Goal: Task Accomplishment & Management: Use online tool/utility

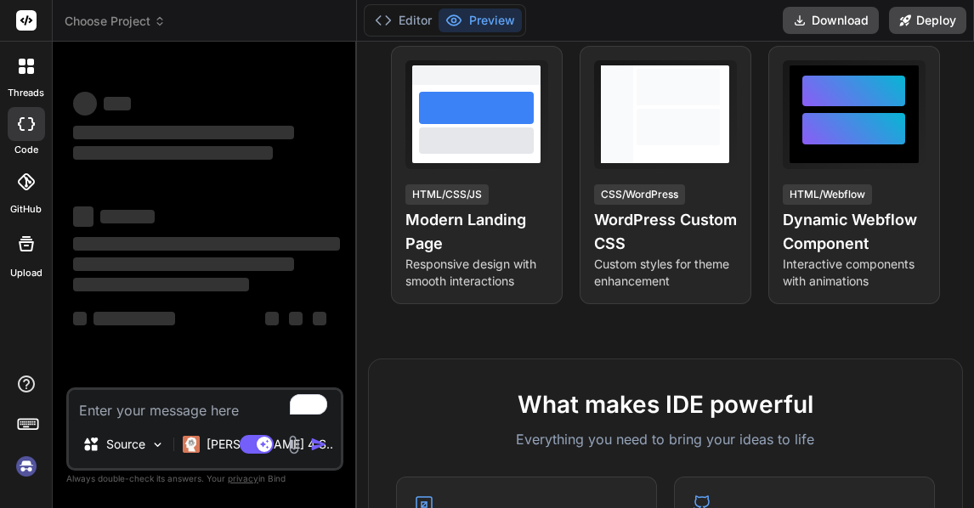
scroll to position [340, 0]
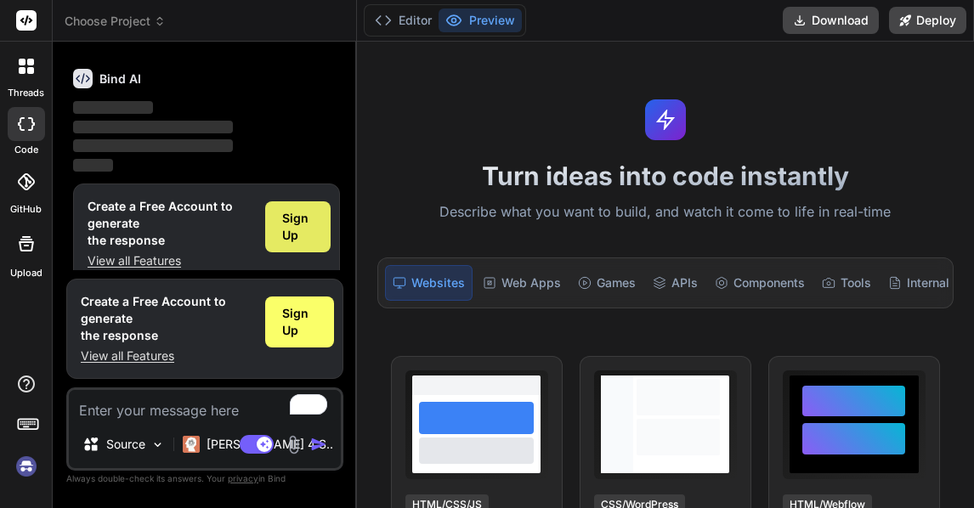
click at [303, 228] on span "Sign Up" at bounding box center [297, 227] width 31 height 34
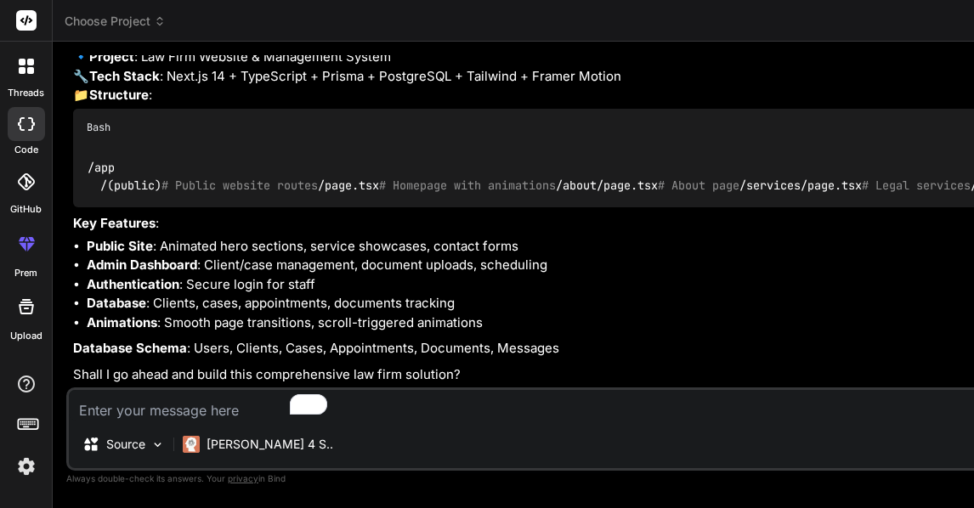
scroll to position [692, 0]
click at [210, 443] on p "Claude 4 S.." at bounding box center [270, 444] width 127 height 17
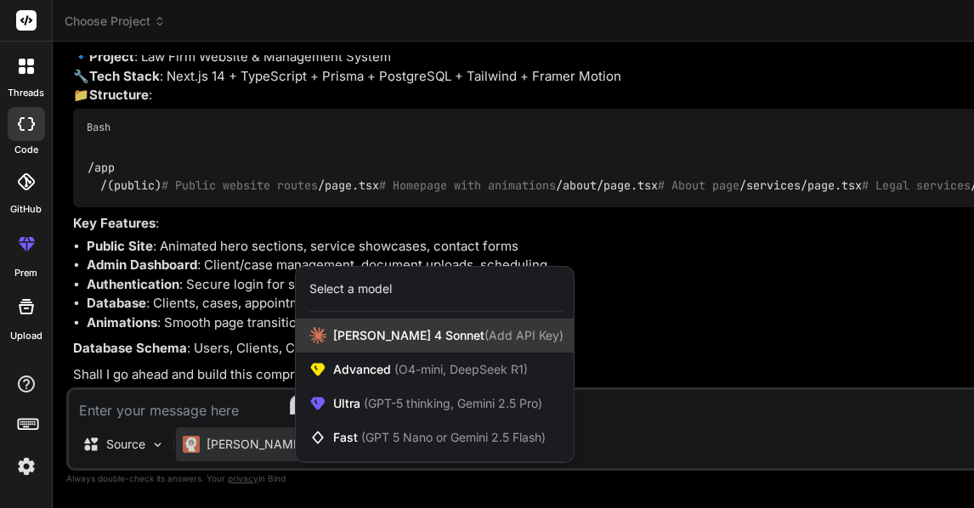
click at [362, 338] on span "Claude 4 Sonnet (Add API Key)" at bounding box center [448, 335] width 230 height 17
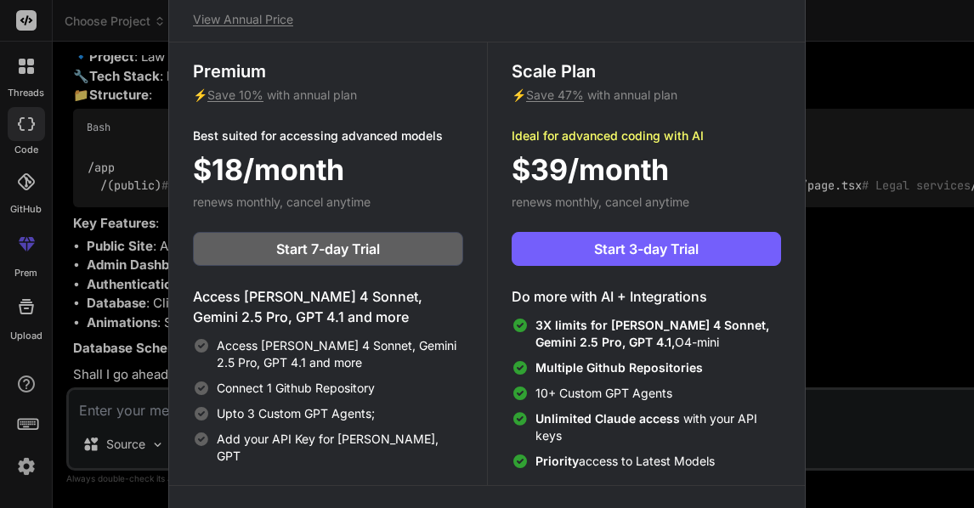
scroll to position [0, 0]
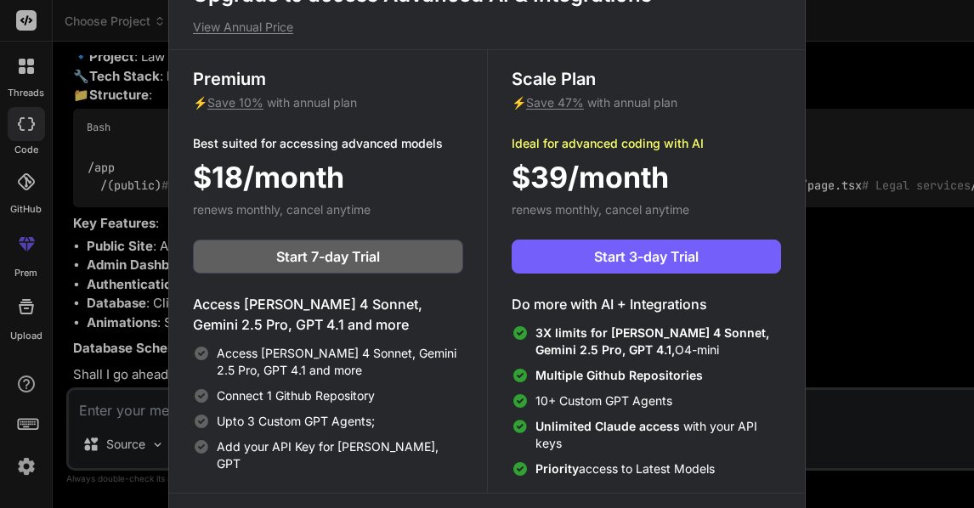
click at [878, 71] on div "Upgrade to access Advanced AI & Integrations View Annual Price Premium ⚡ Save 1…" at bounding box center [487, 254] width 974 height 508
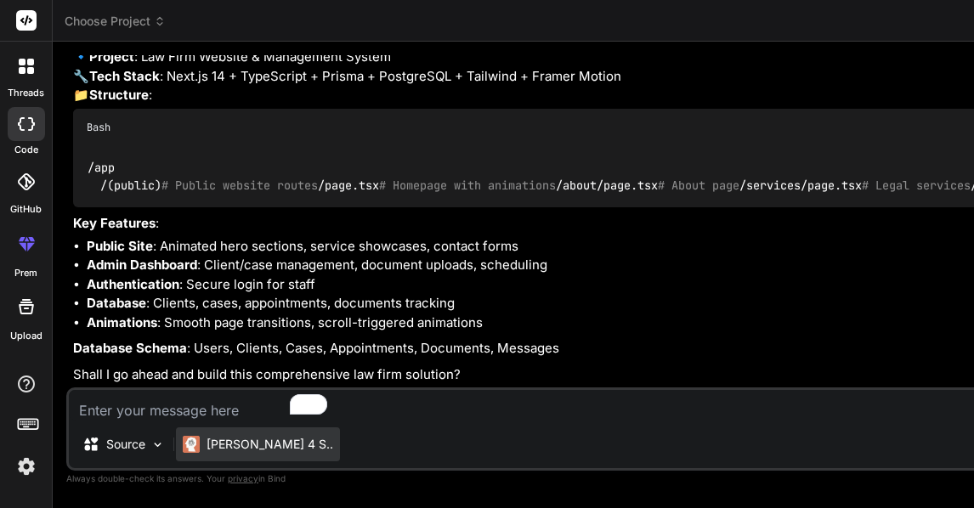
click at [202, 446] on div "Claude 4 S.." at bounding box center [258, 444] width 150 height 17
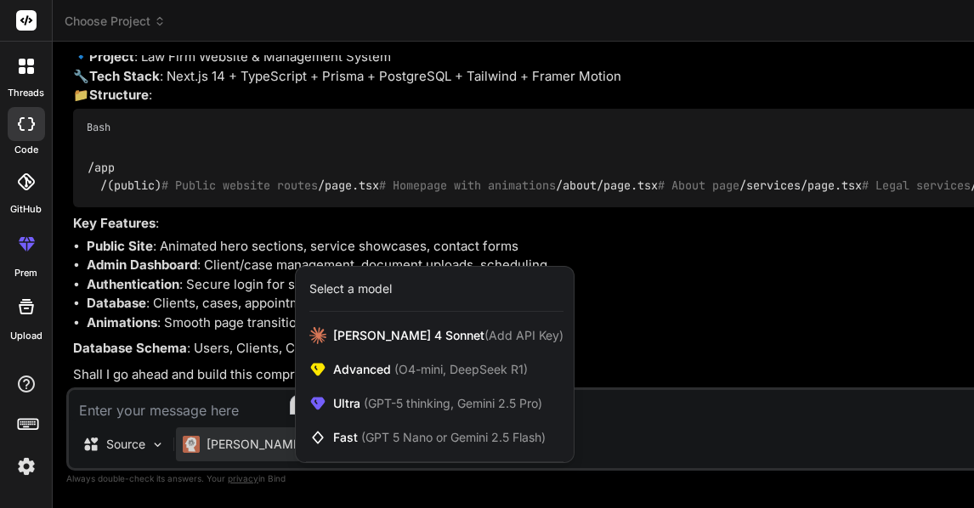
click at [232, 237] on div at bounding box center [487, 254] width 974 height 508
type textarea "x"
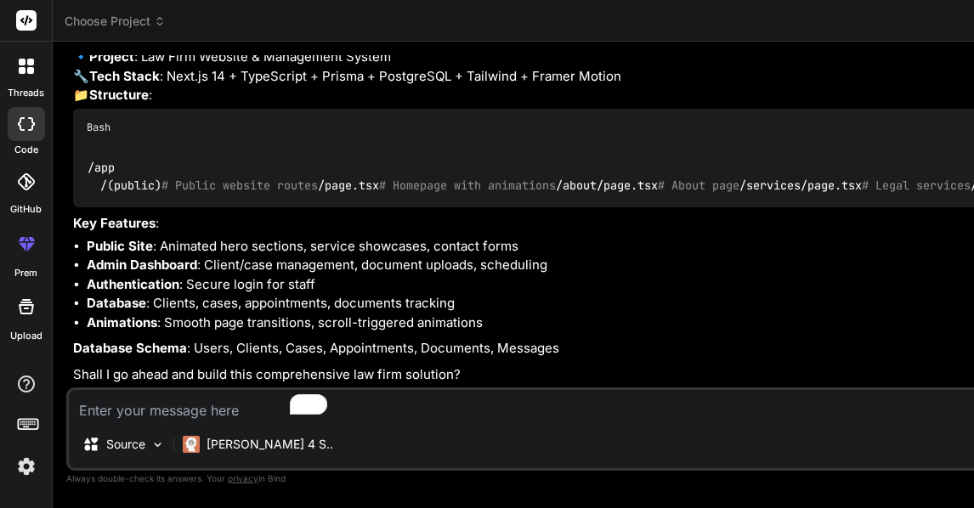
click at [141, 414] on textarea "To enrich screen reader interactions, please activate Accessibility in Grammarl…" at bounding box center [580, 405] width 1022 height 31
type textarea "y"
type textarea "x"
type textarea "ye"
type textarea "x"
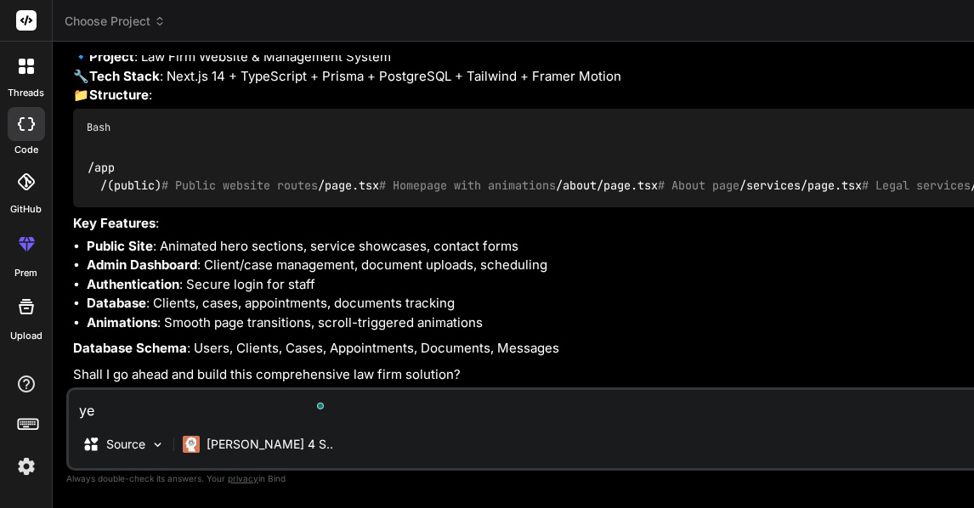
type textarea "yes"
type textarea "x"
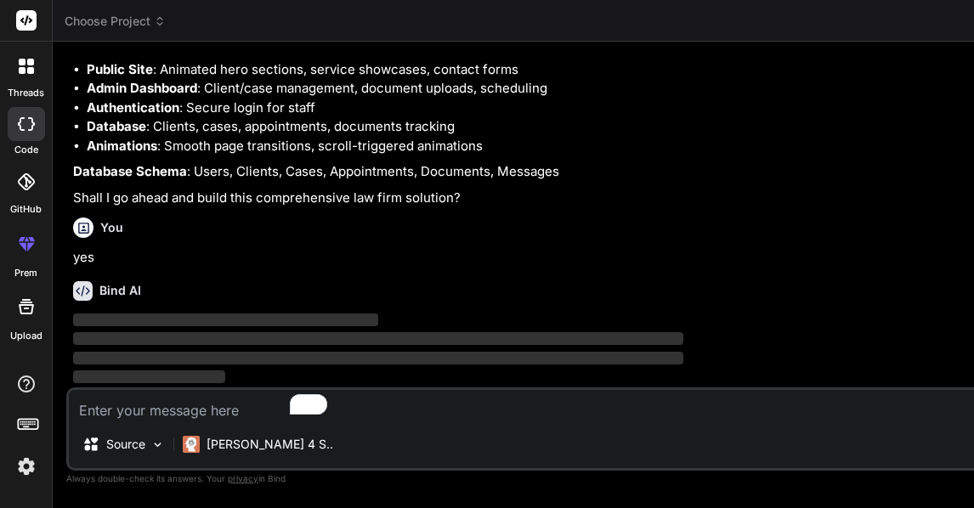
scroll to position [868, 0]
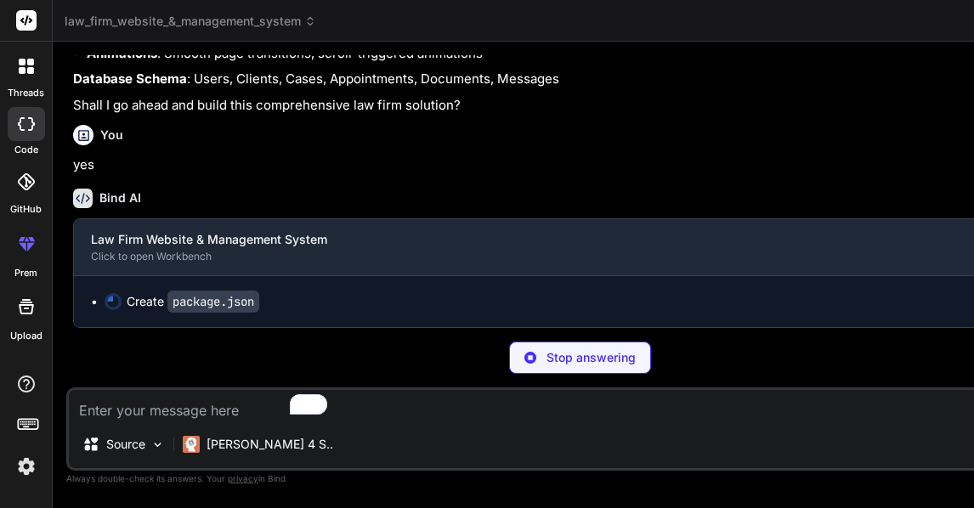
type textarea "x"
type textarea "/** @type {import('next').NextConfig} */ const nextConfig = { experimental: { s…"
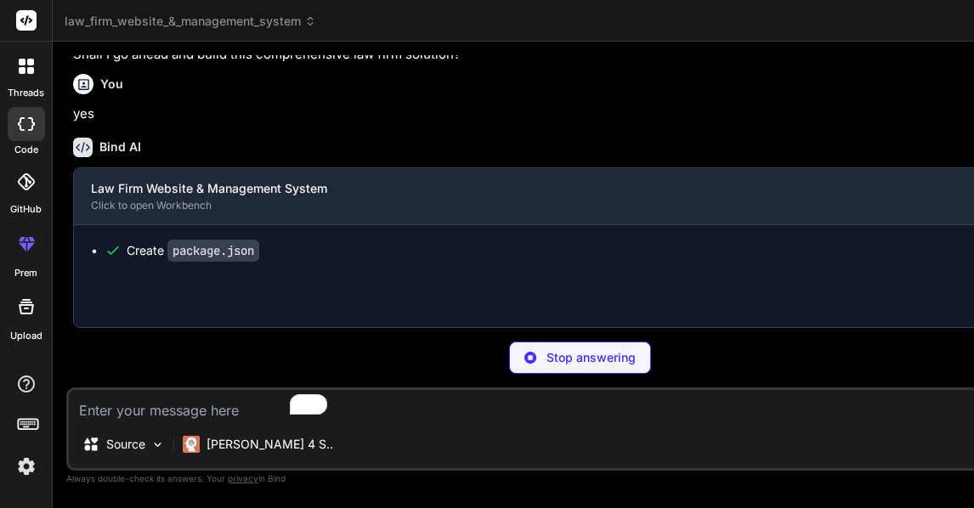
type textarea "x"
type textarea "}, }, plugins: [], } export default config"
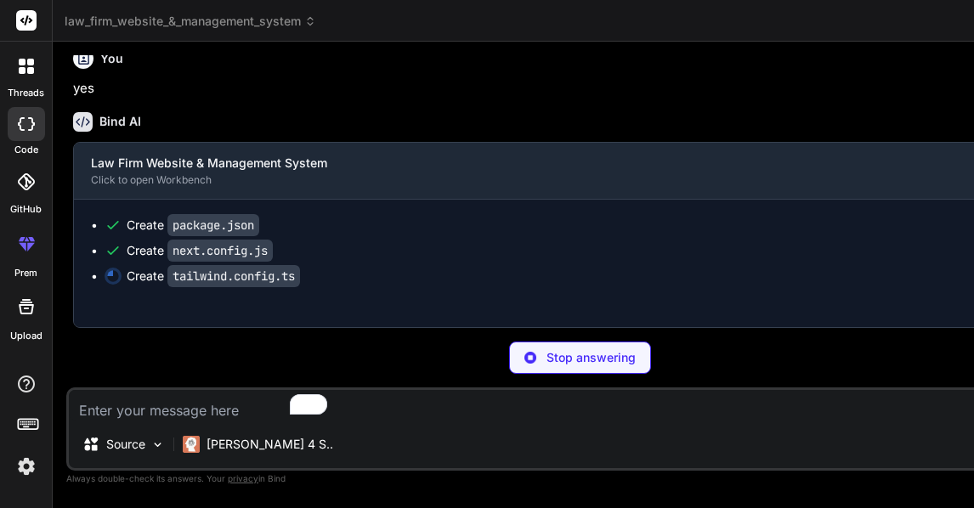
type textarea "x"
type textarea "module.exports = { plugins: { tailwindcss: {}, autoprefixer: {}, }, }"
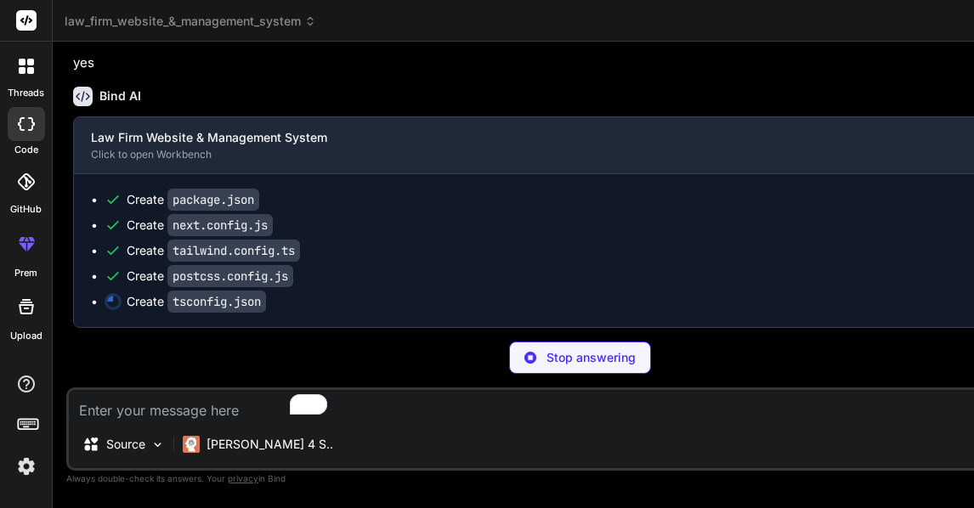
type textarea "x"
type textarea ""baseUrl": ".", "paths": { "@/*": ["./*"] } }, "include": ["next-env.d.ts", "**…"
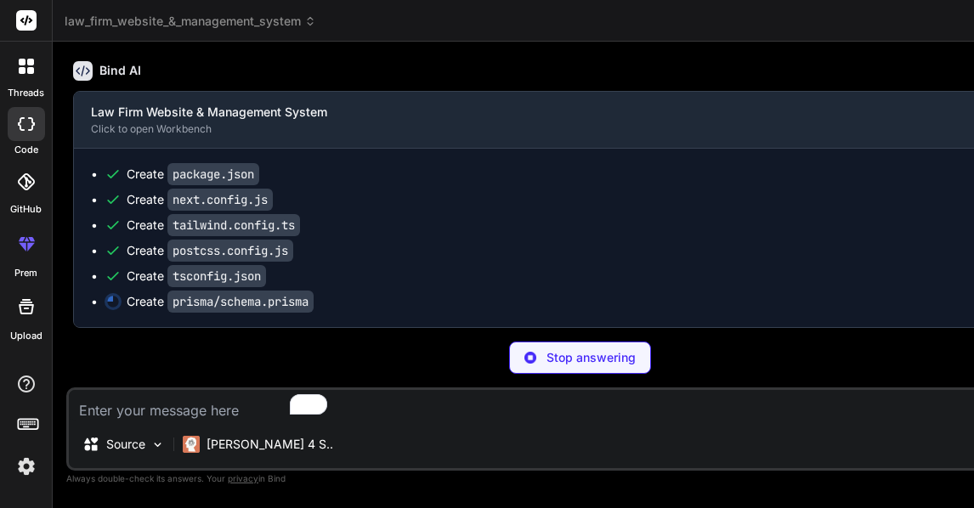
type textarea "x"
type textarea "CANCELLED RESCHEDULED } enum MessageStatus { UNREAD READ REPLIED }"
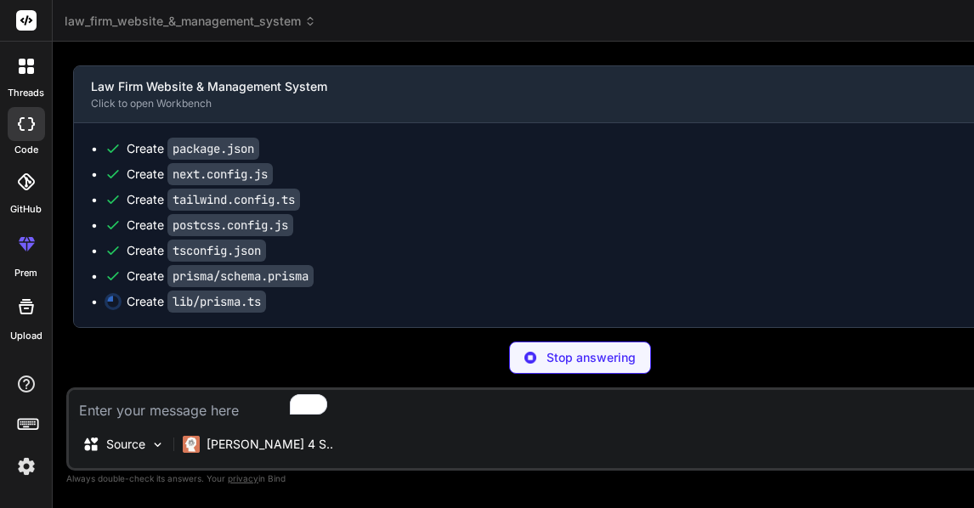
type textarea "x"
type textarea "if (process.env.NODE_ENV !== 'production') globalForPrisma.prisma = prisma"
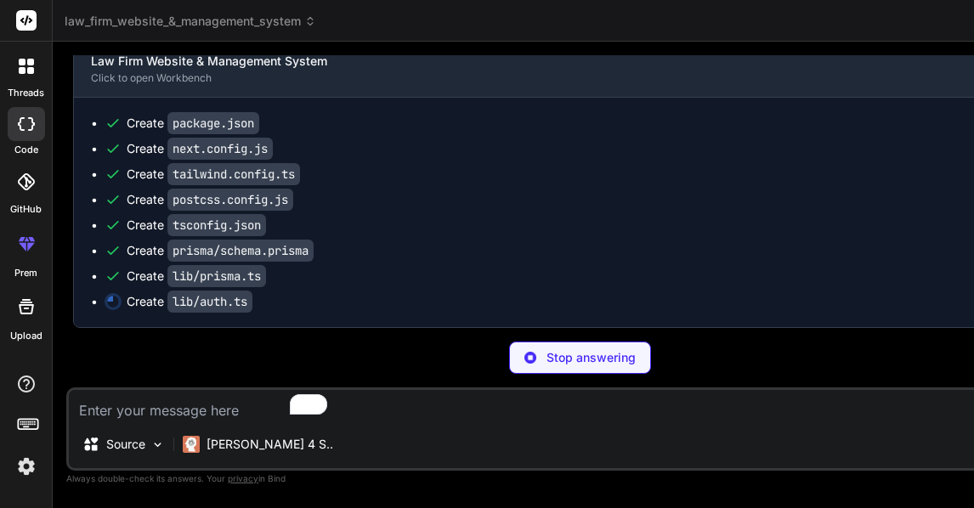
type textarea "x"
type textarea "signIn: '/auth/signin' } }"
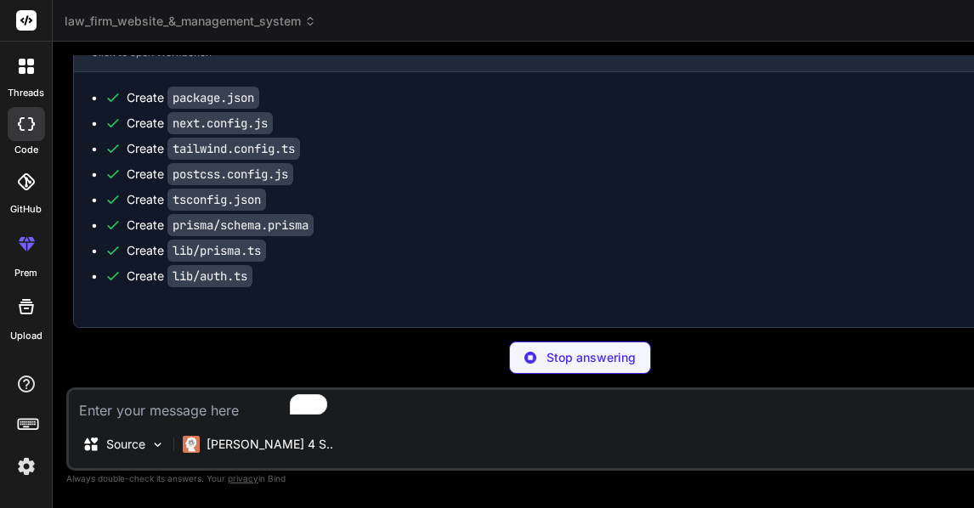
type textarea "x"
type textarea "email: string name: string role: string } } }"
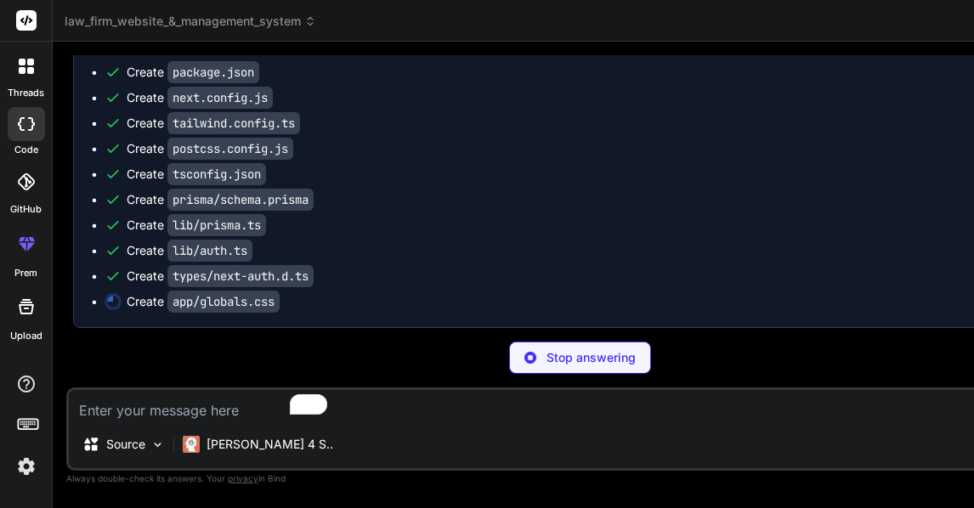
type textarea "x"
type textarea "html { scroll-behavior: smooth; } body { font-family: -apple-system, BlinkMacSy…"
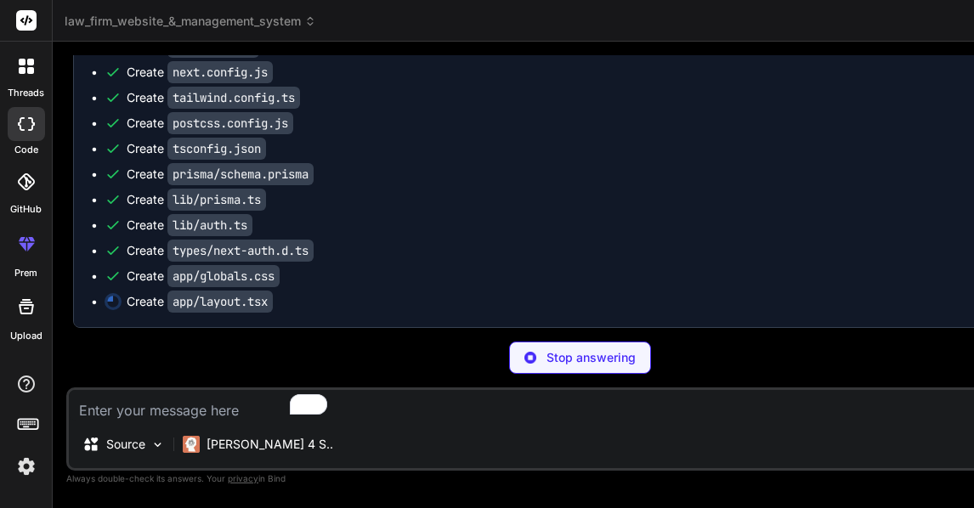
type textarea "x"
type textarea "</html> ) }"
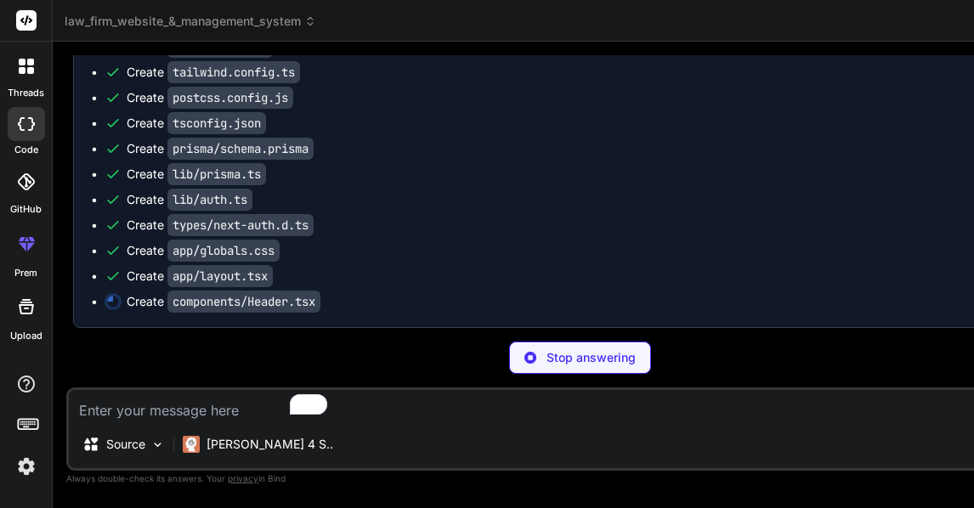
type textarea "x"
type textarea ")} </div> </header> ) }"
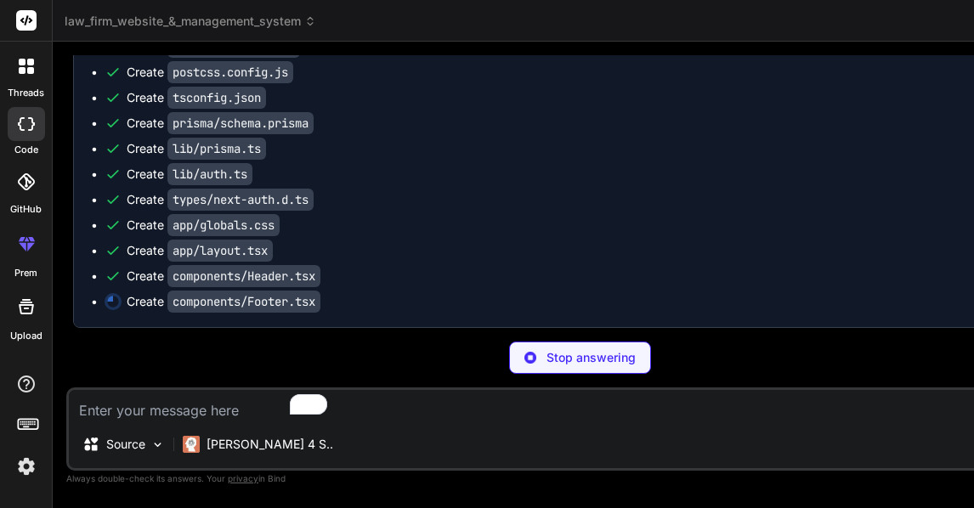
type textarea "x"
type textarea "</p> </div> </div> </footer> ) }"
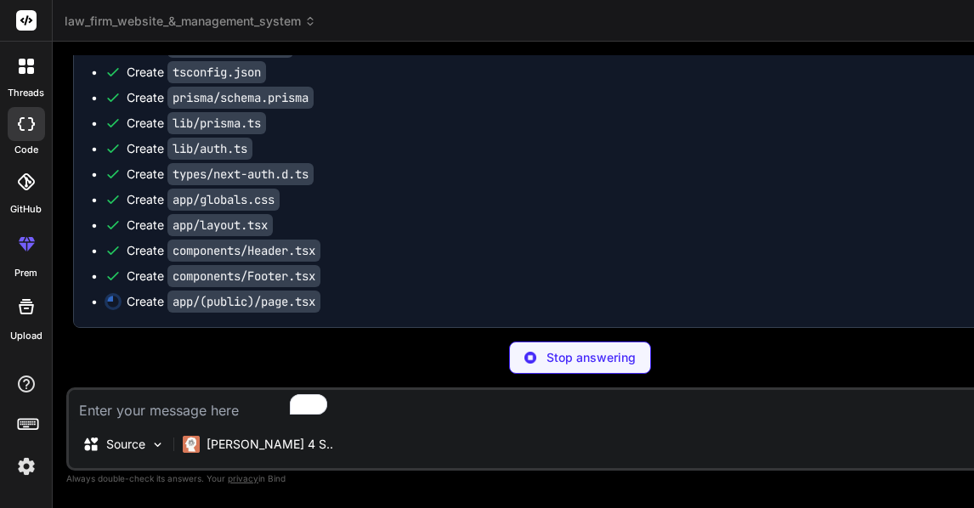
scroll to position [1360, 0]
type textarea "x"
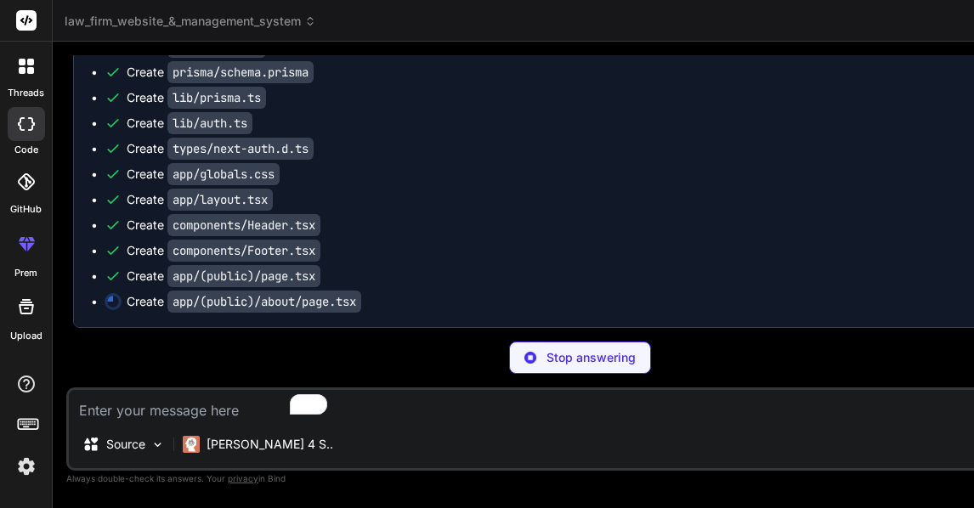
scroll to position [1403, 0]
type textarea "x"
type textarea "</> ) }"
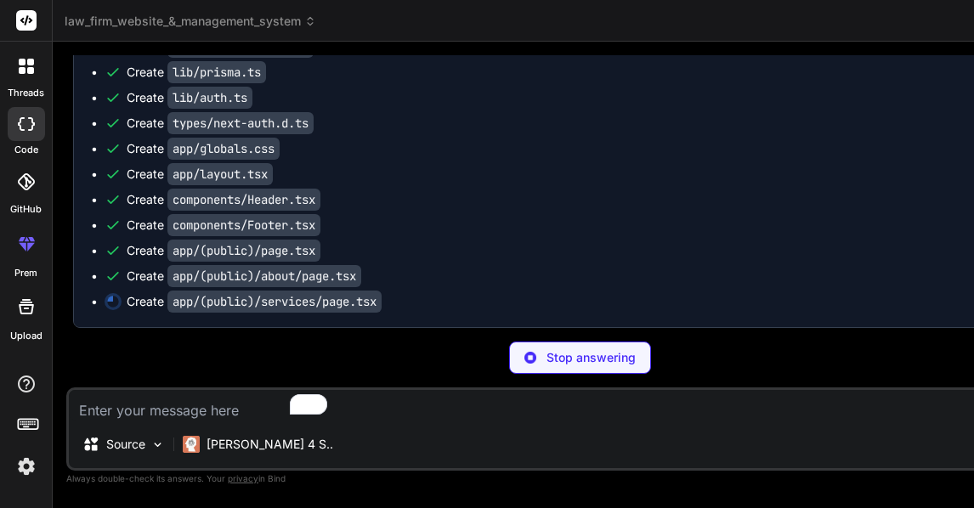
scroll to position [1445, 0]
type textarea "x"
type textarea "</motion.div> </div> </section> <Footer /> </> ) }"
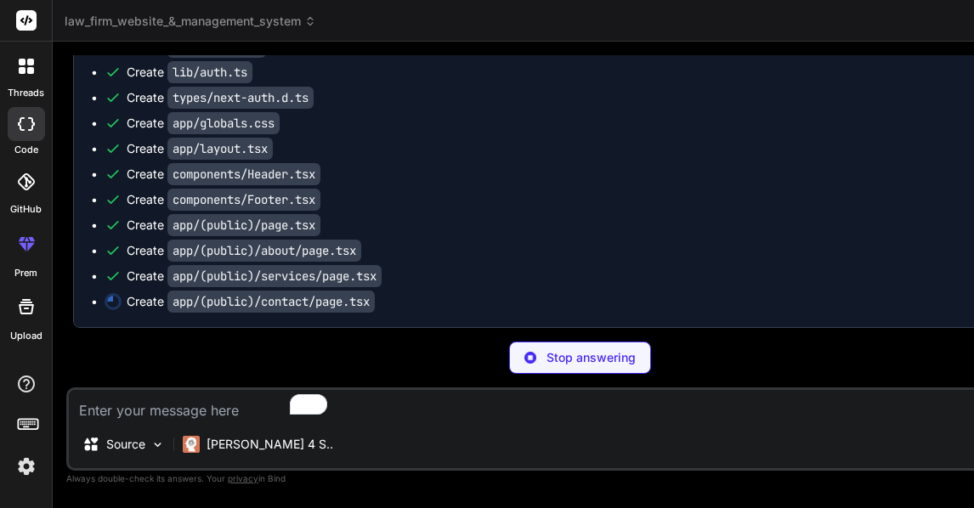
scroll to position [70, 0]
type textarea "x"
type textarea ") }"
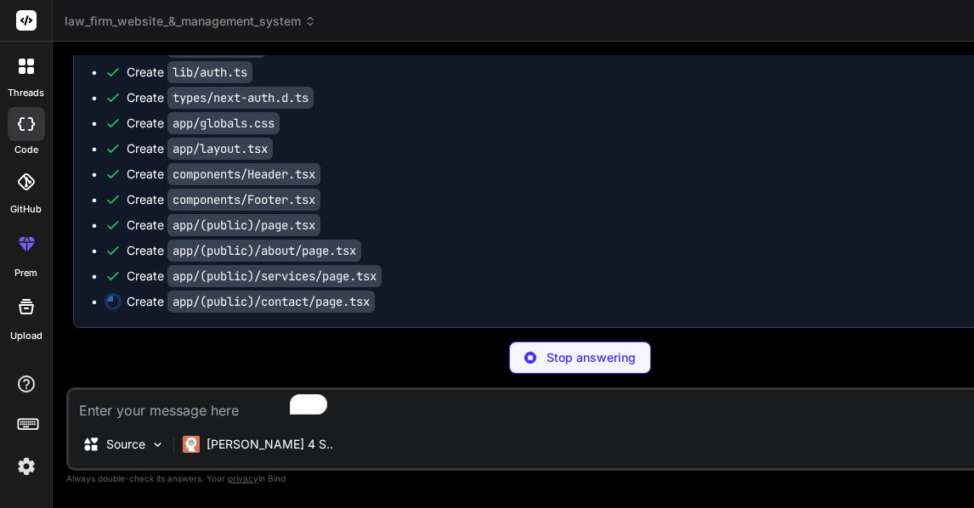
scroll to position [0, 1624]
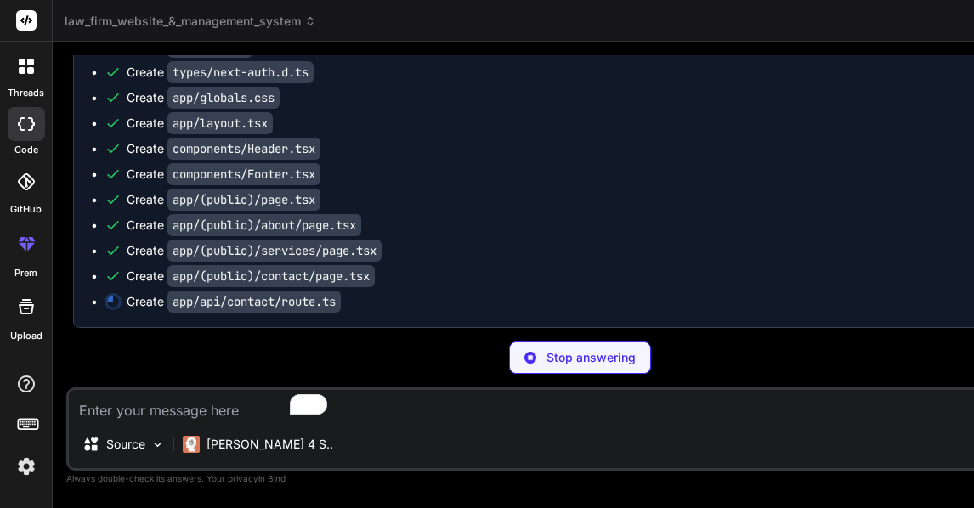
type textarea "x"
type textarea "console.error('Error saving contact form:', error) return NextResponse.json( { …"
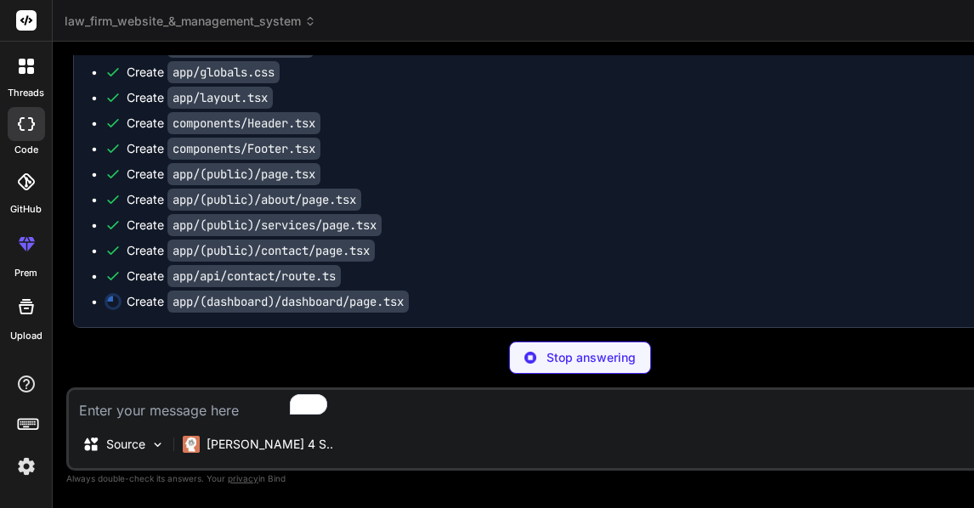
scroll to position [1573, 0]
type textarea "x"
type textarea "</div> </div> </DashboardLayout> ) }"
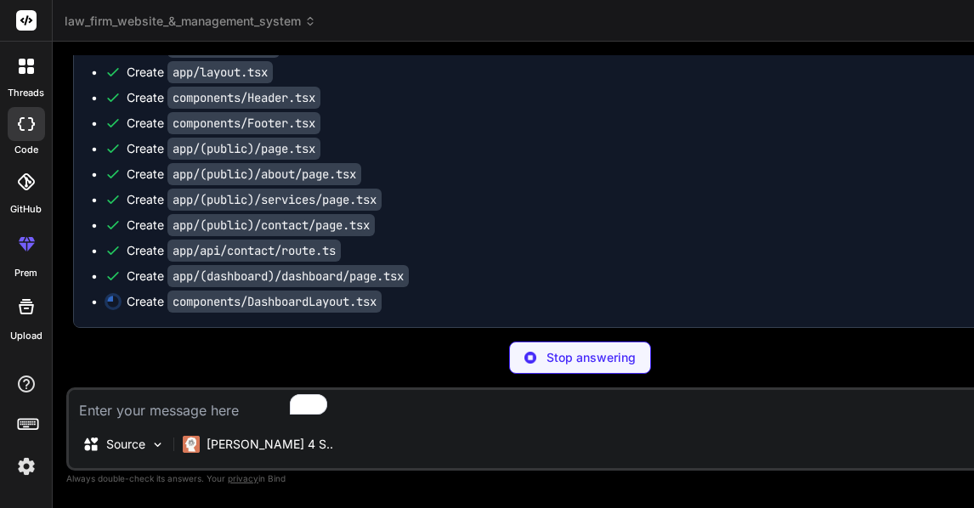
type textarea "x"
type textarea "))} </nav> </div> </div> ) }"
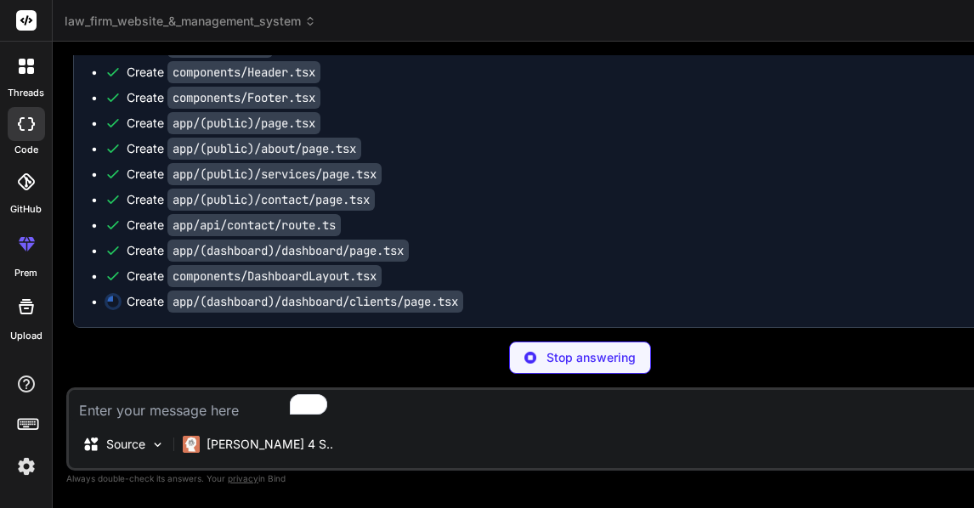
scroll to position [1658, 0]
type textarea "x"
type textarea "</Link> </div> </div> )} </div> </DashboardLayout> ) }"
type textarea "x"
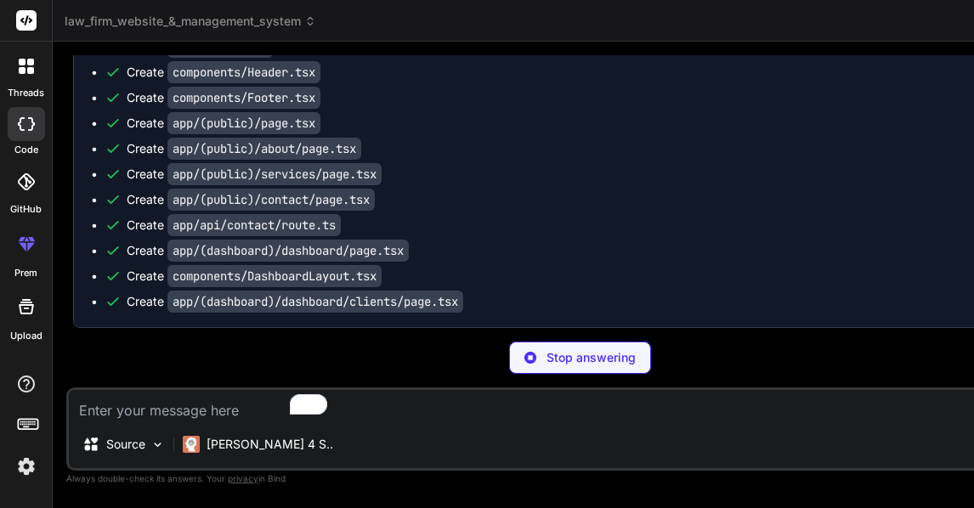
type textarea "import NextAuth from 'next-auth' import { authOptions } from '@/lib/auth' const…"
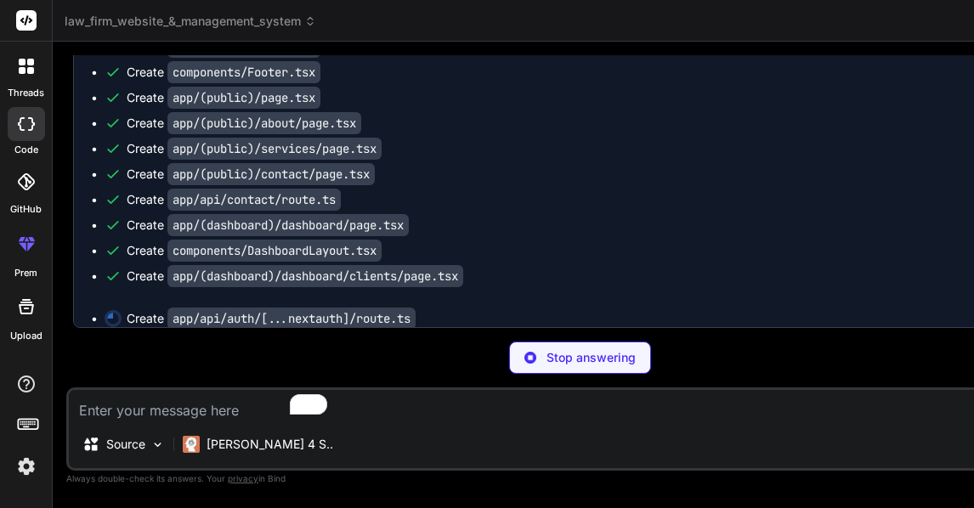
scroll to position [0, 2195]
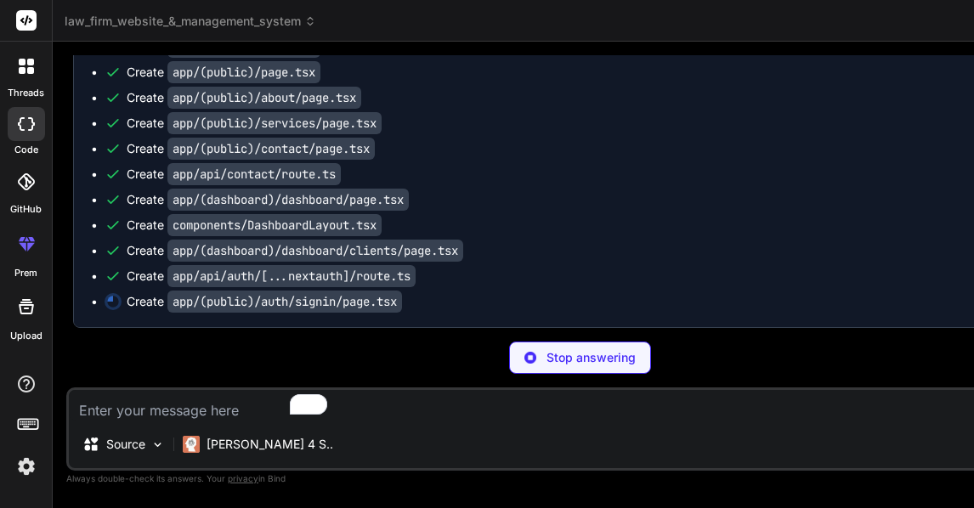
type textarea "x"
type textarea "admin123 </p> </div> </div> </div> </div> ) }"
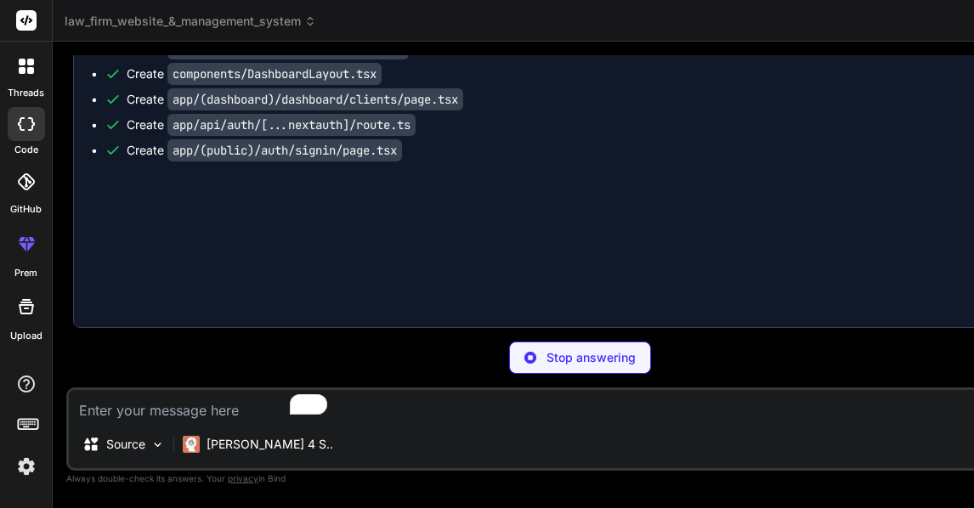
type textarea "x"
type textarea "await prisma.$disconnect() process.exit(1) })"
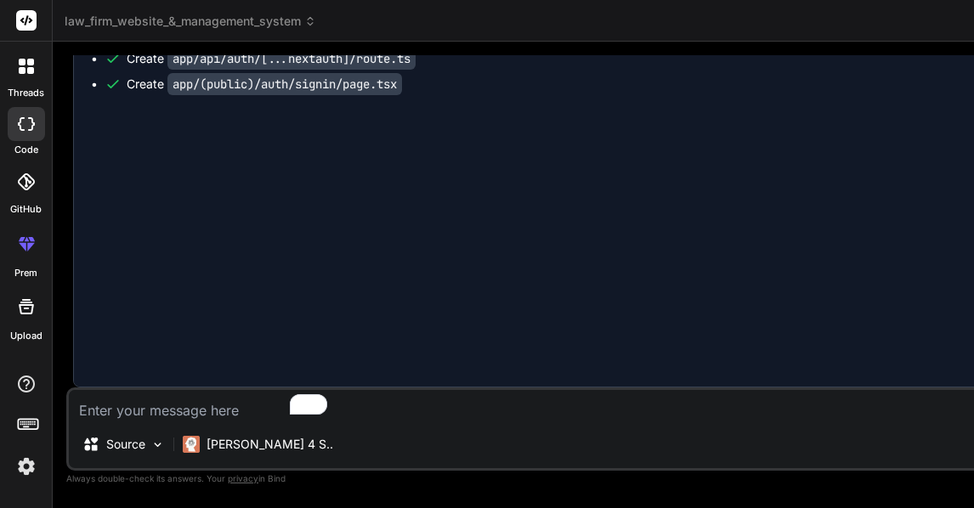
type textarea "x"
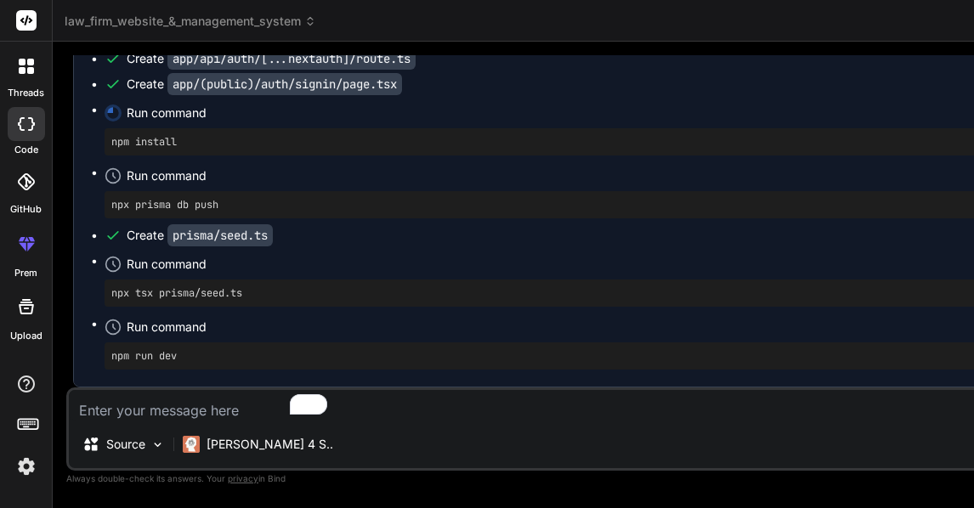
scroll to position [1960, 0]
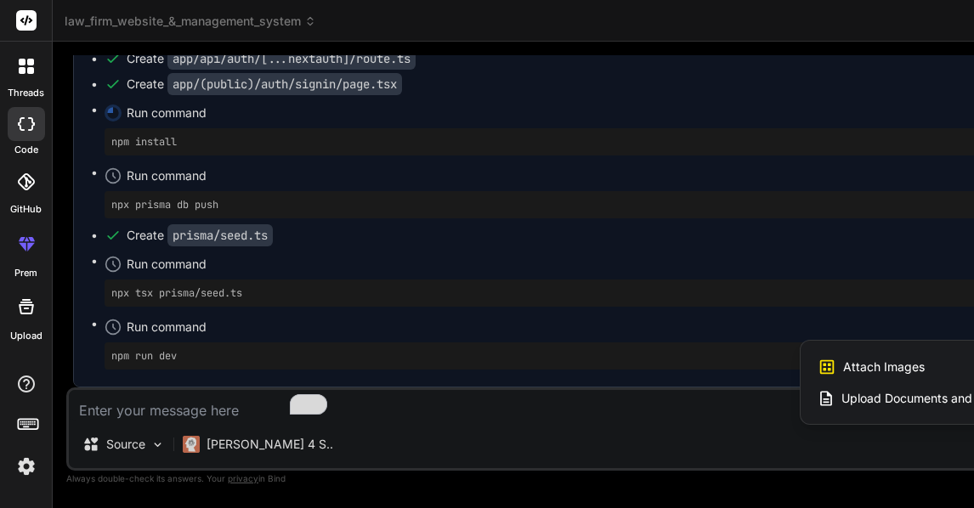
click at [291, 445] on div at bounding box center [487, 254] width 974 height 508
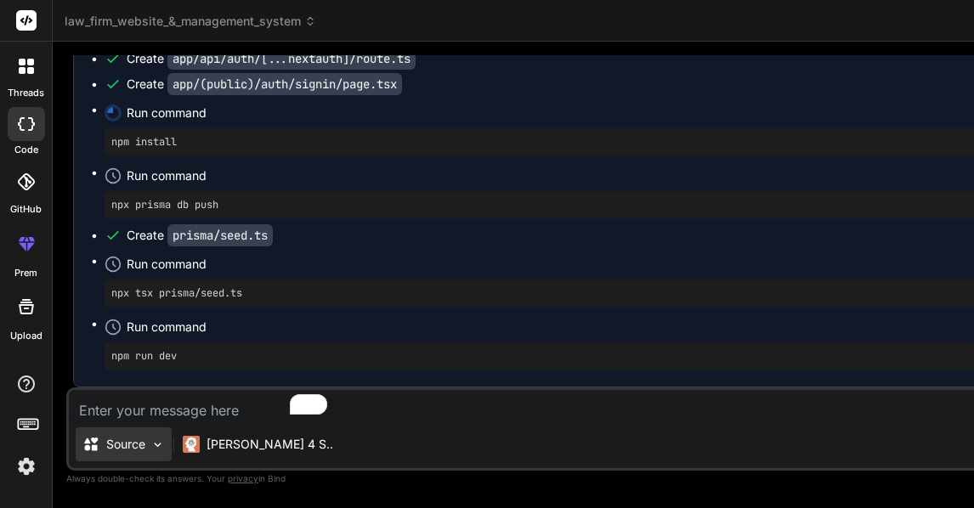
click at [152, 444] on img at bounding box center [157, 445] width 14 height 14
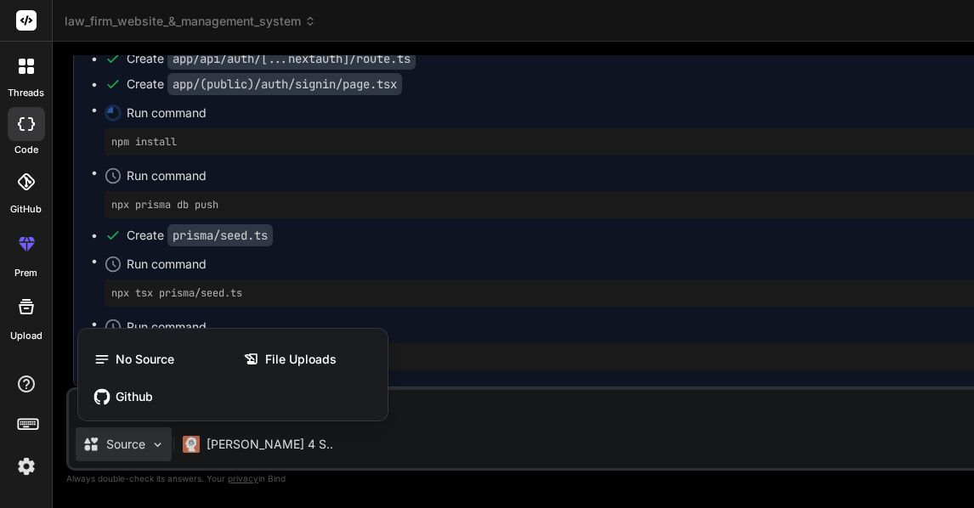
click at [152, 444] on div at bounding box center [487, 254] width 974 height 508
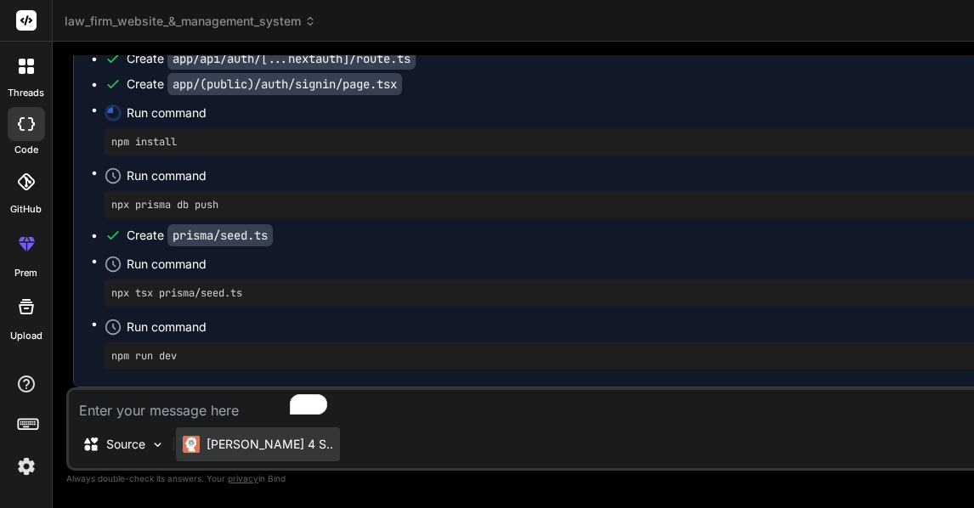
click at [219, 444] on p "Claude 4 S.." at bounding box center [270, 444] width 127 height 17
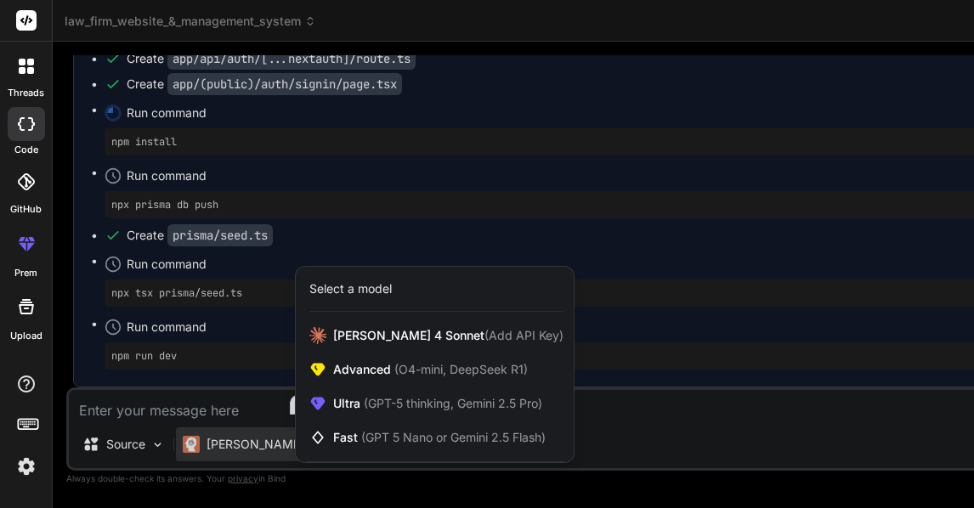
click at [219, 444] on div at bounding box center [487, 254] width 974 height 508
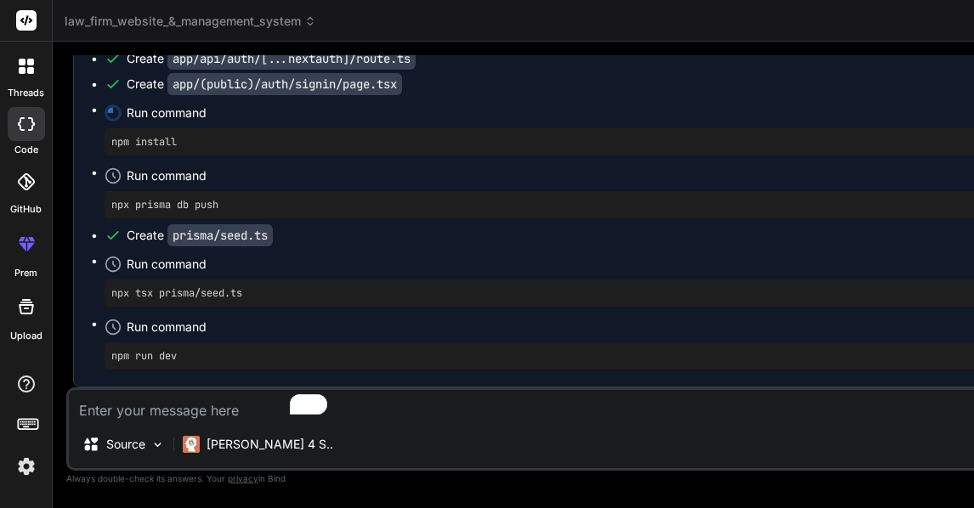
click at [27, 309] on icon at bounding box center [26, 306] width 15 height 15
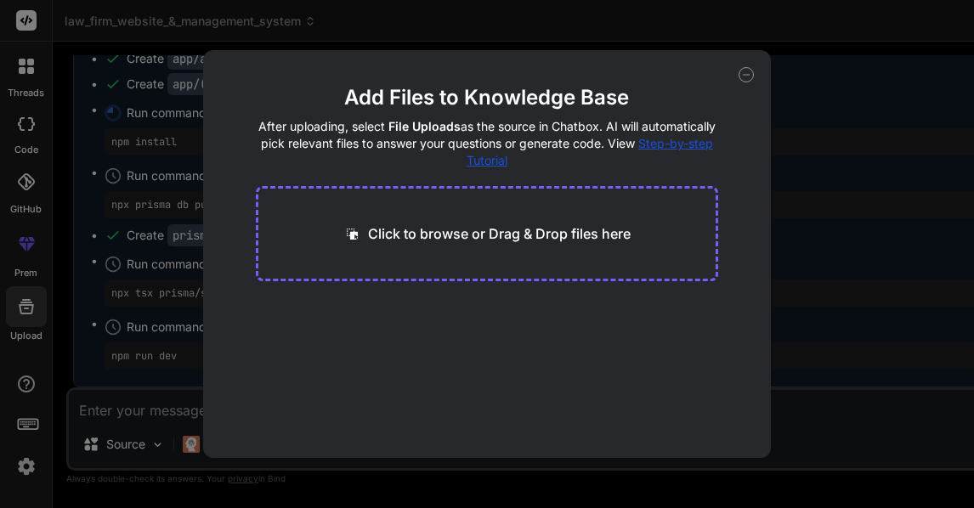
click at [743, 76] on icon at bounding box center [746, 74] width 15 height 15
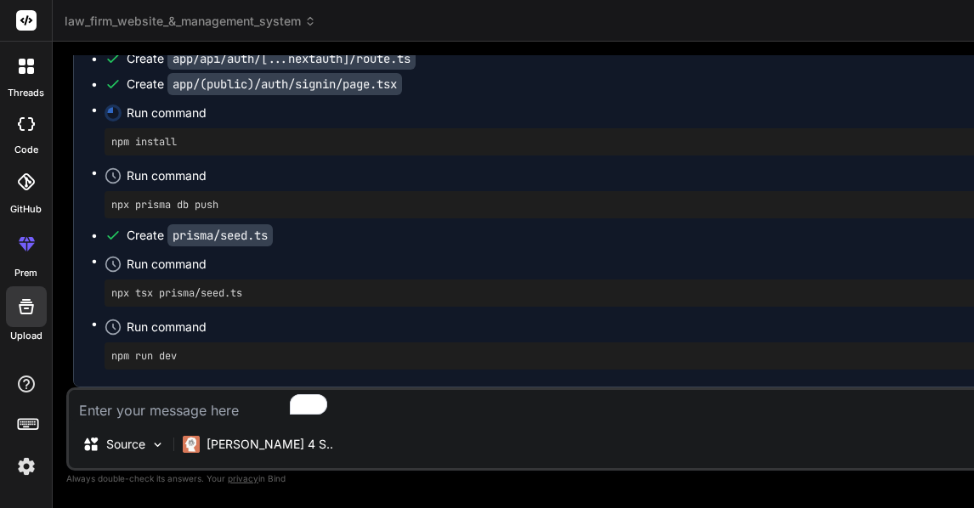
click at [26, 79] on div at bounding box center [27, 66] width 36 height 36
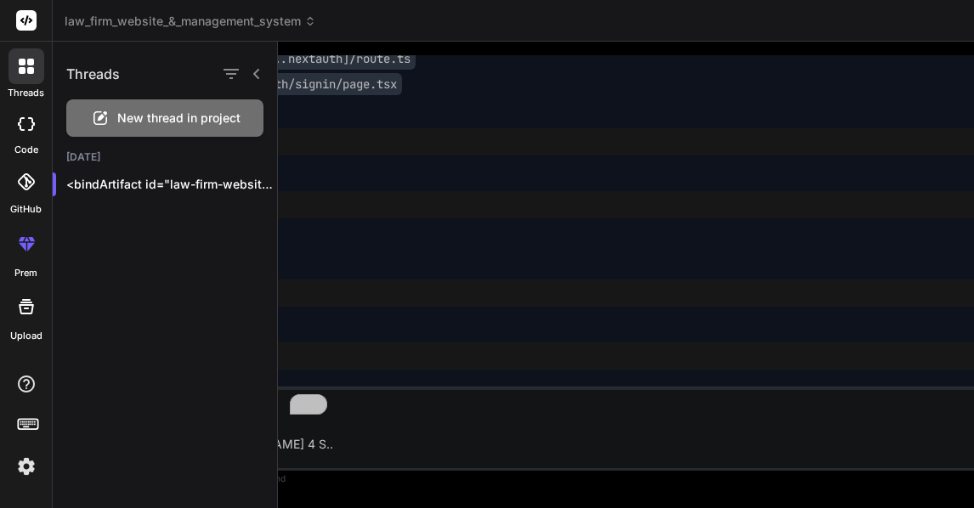
click at [25, 80] on div at bounding box center [27, 66] width 36 height 36
click at [33, 127] on icon at bounding box center [26, 124] width 17 height 14
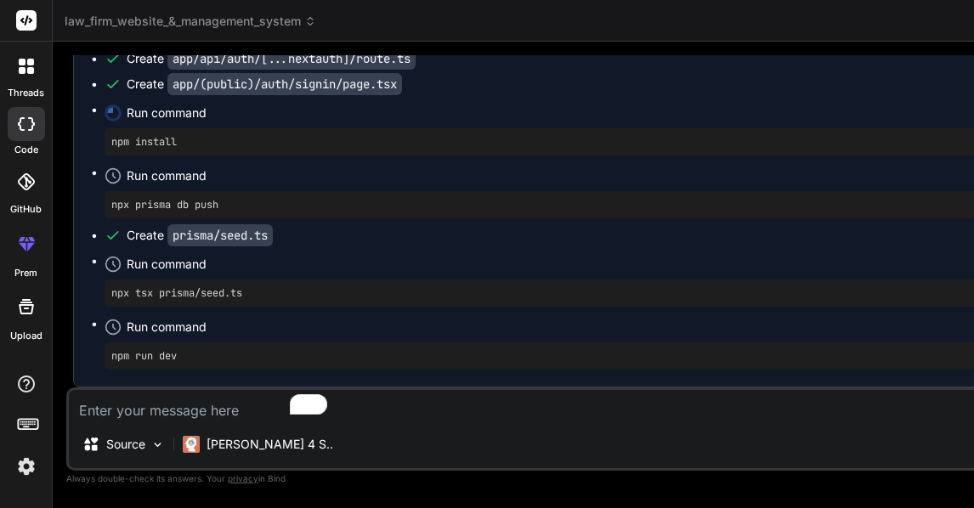
click at [24, 199] on div at bounding box center [26, 181] width 37 height 37
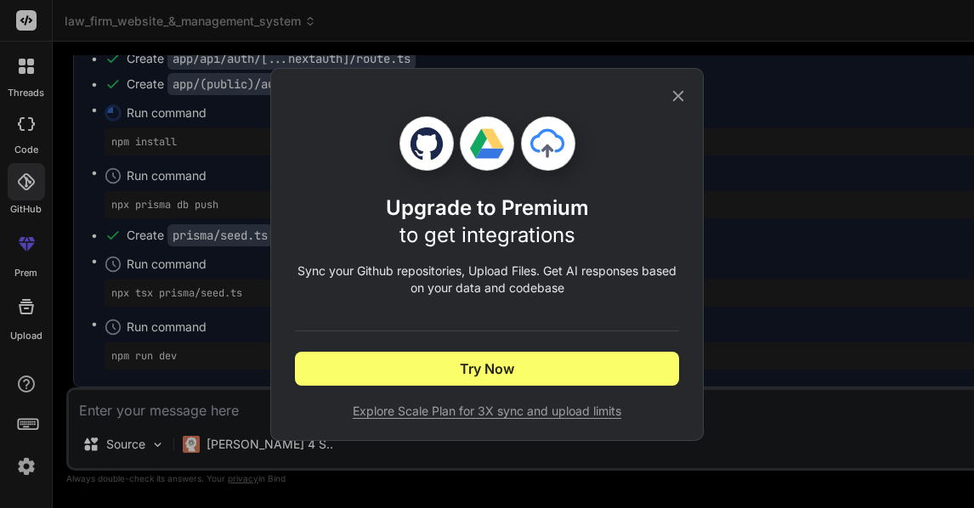
click at [88, 191] on div "Upgrade to Premium to get integrations Sync your Github repositories, Upload Fi…" at bounding box center [487, 254] width 974 height 508
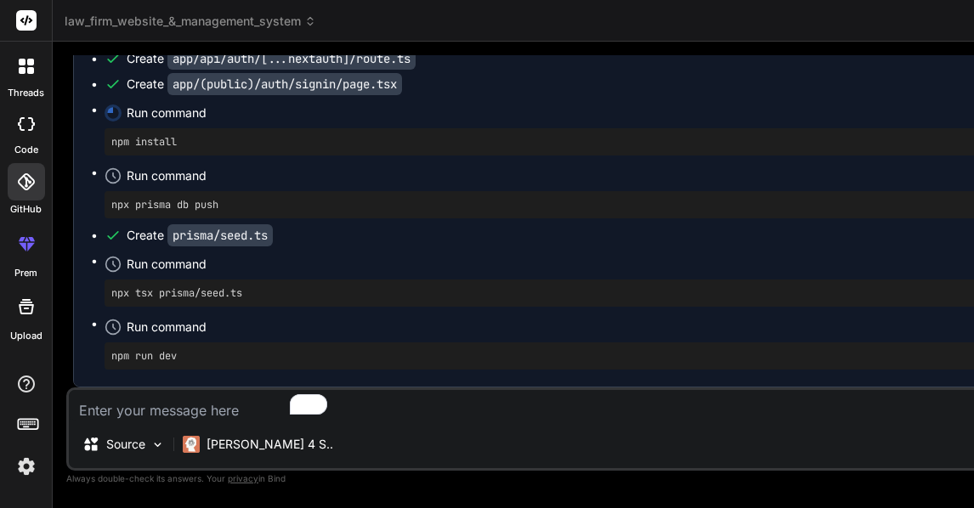
type textarea "x"
type textarea "import { PrismaClient } from '@prisma/client' import bcrypt from 'bcryptjs' con…"
type textarea "x"
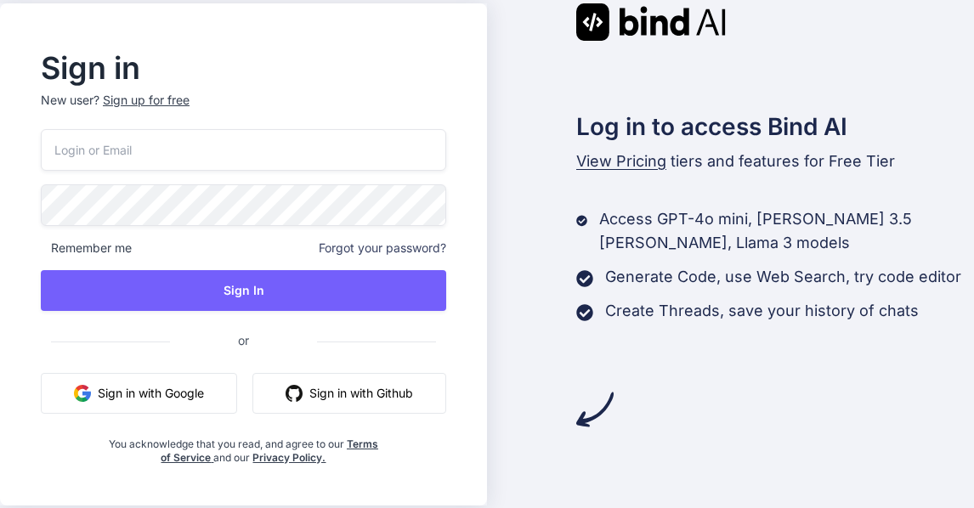
click at [145, 393] on button "Sign in with Google" at bounding box center [139, 393] width 196 height 41
